Goal: Task Accomplishment & Management: Complete application form

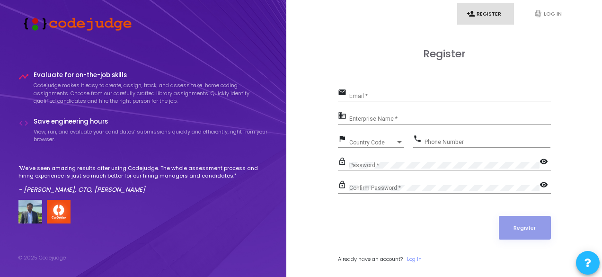
click at [363, 92] on div "Email *" at bounding box center [450, 94] width 202 height 15
click at [541, 10] on icon "fingerprint" at bounding box center [538, 13] width 9 height 9
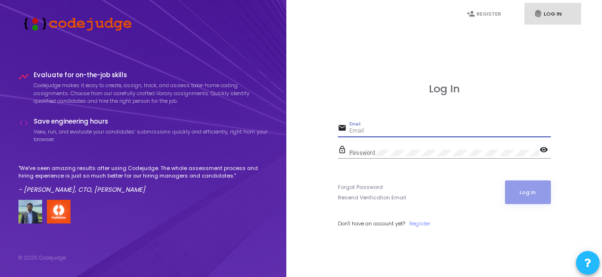
click at [401, 128] on input "Email" at bounding box center [450, 131] width 202 height 7
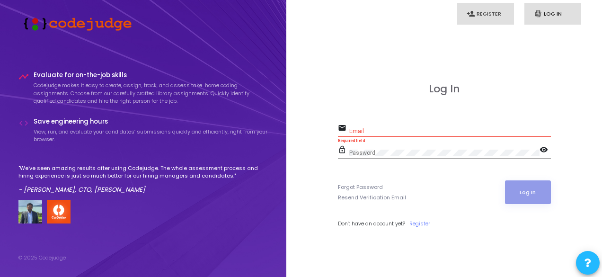
click at [503, 14] on link "person_add Register" at bounding box center [485, 14] width 57 height 22
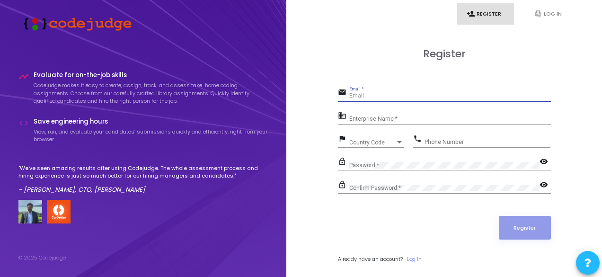
click at [369, 95] on input "Email *" at bounding box center [450, 96] width 202 height 7
type input "[EMAIL_ADDRESS][DOMAIN_NAME]"
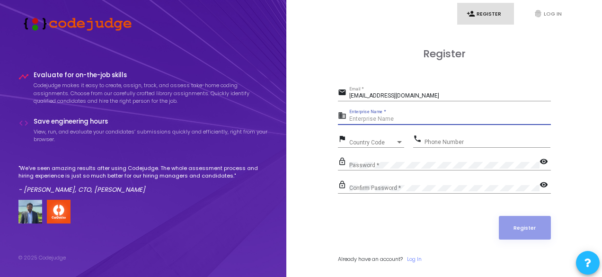
click at [397, 120] on input "Enterprise Name *" at bounding box center [450, 119] width 202 height 7
type input "N"
click at [369, 124] on div "Enterprise Name *" at bounding box center [450, 117] width 202 height 15
type input "p"
type input "Payoneer"
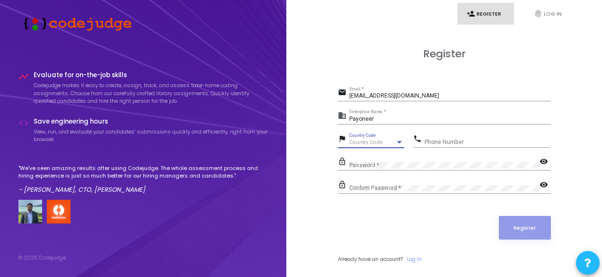
click at [399, 142] on div at bounding box center [399, 142] width 5 height 2
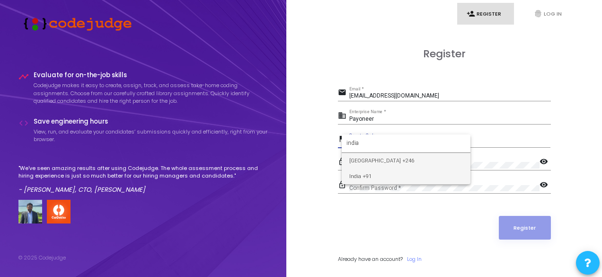
type input "india"
click at [393, 177] on span "India +91" at bounding box center [406, 176] width 114 height 16
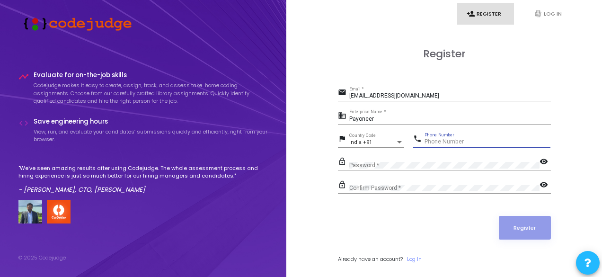
click at [444, 140] on input "Phone Number" at bounding box center [488, 142] width 126 height 7
type input "6200852275"
click at [422, 190] on div "Confirm Password *" at bounding box center [444, 186] width 190 height 15
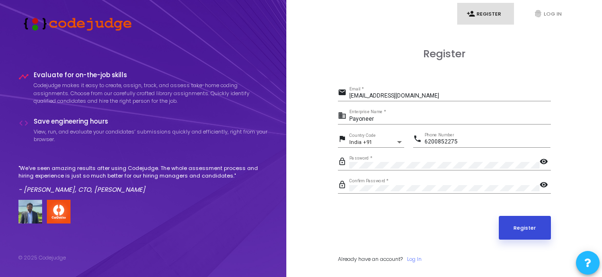
click at [524, 223] on button "Register" at bounding box center [525, 228] width 52 height 24
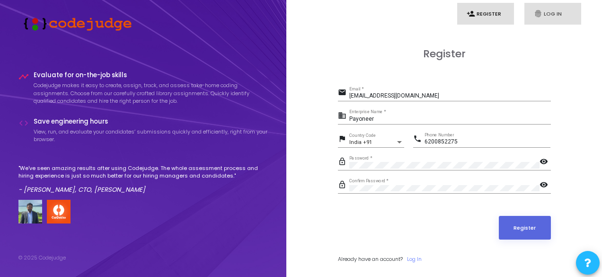
click at [551, 15] on link "fingerprint Log In" at bounding box center [552, 14] width 57 height 22
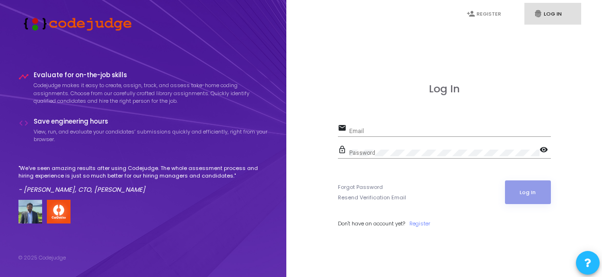
scroll to position [27, 0]
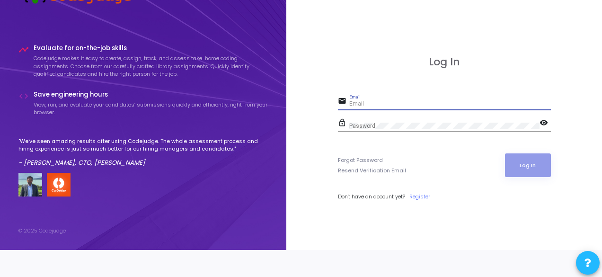
click at [393, 106] on input "Email" at bounding box center [450, 104] width 202 height 7
type input "[EMAIL_ADDRESS][DOMAIN_NAME]"
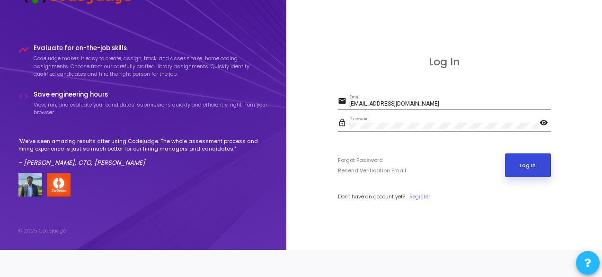
click at [534, 165] on button "Log In" at bounding box center [528, 165] width 46 height 24
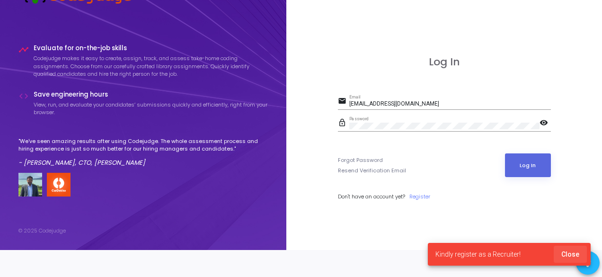
click at [576, 253] on span "Close" at bounding box center [570, 254] width 18 height 8
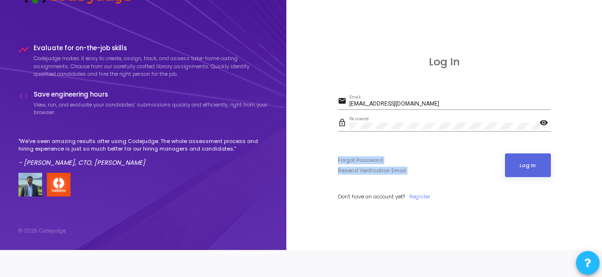
drag, startPoint x: 601, startPoint y: 129, endPoint x: 605, endPoint y: 171, distance: 42.9
click at [602, 171] on html "timeline Evaluate for on-the-job skills Codejudge makes it easy to create, assi…" at bounding box center [301, 111] width 602 height 277
